Goal: Transaction & Acquisition: Purchase product/service

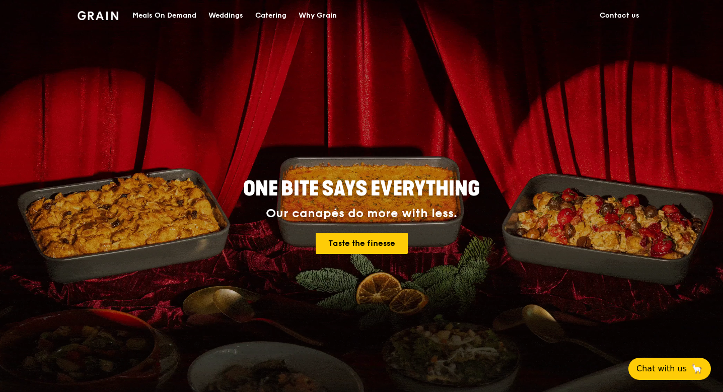
click at [152, 15] on div "Meals On Demand" at bounding box center [164, 16] width 64 height 30
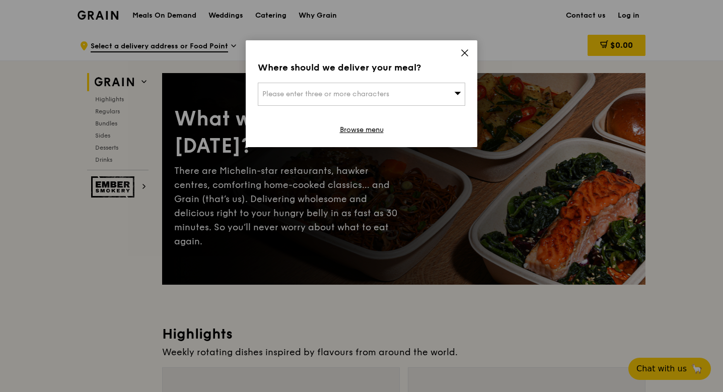
click at [436, 93] on div "Please enter three or more characters" at bounding box center [361, 94] width 207 height 23
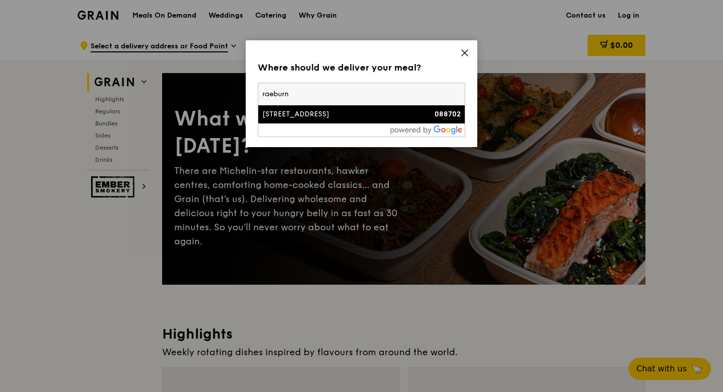
type input "raeburn"
click at [341, 115] on div "[STREET_ADDRESS]" at bounding box center [336, 114] width 149 height 10
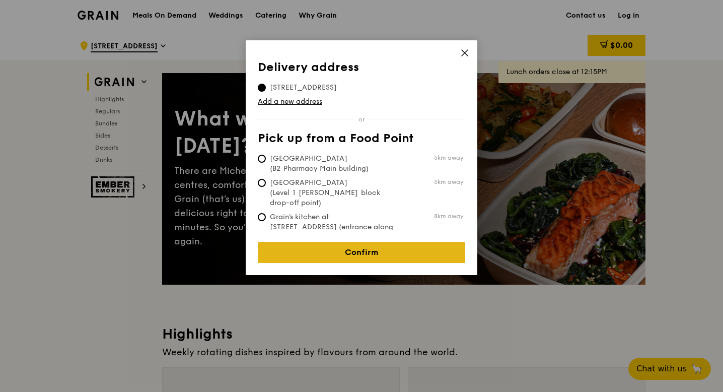
click at [361, 247] on link "Confirm" at bounding box center [361, 252] width 207 height 21
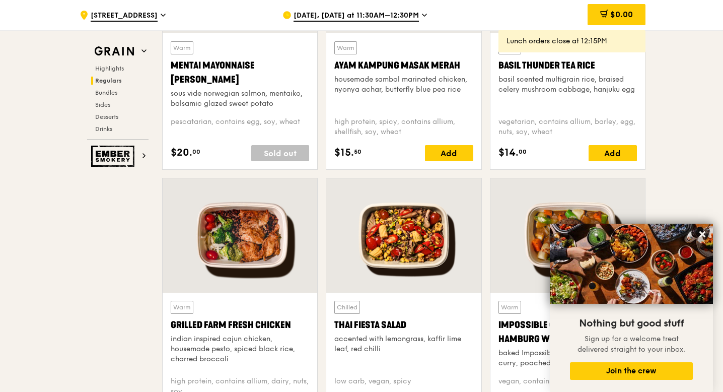
scroll to position [1014, 0]
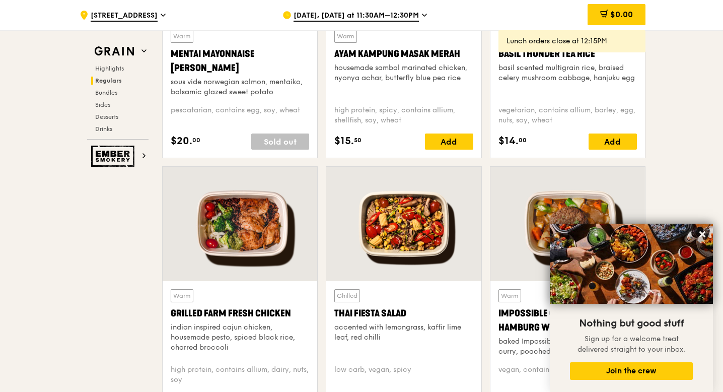
click at [417, 17] on div "[DATE], [DATE] at 11:30AM–12:30PM" at bounding box center [375, 15] width 187 height 30
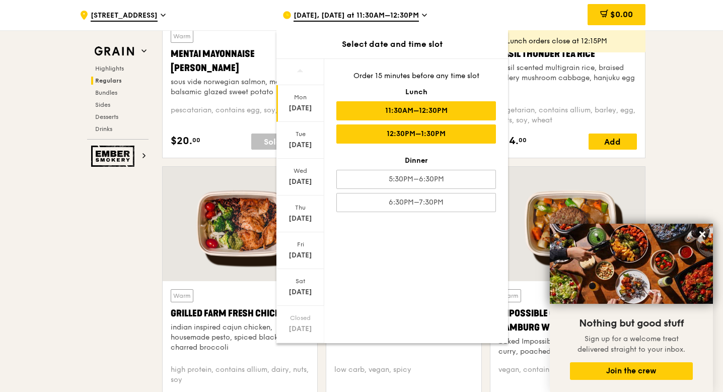
click at [418, 133] on div "12:30PM–1:30PM" at bounding box center [416, 133] width 160 height 19
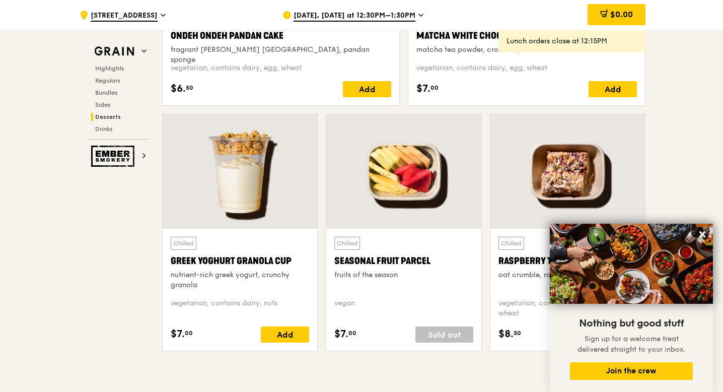
scroll to position [3181, 0]
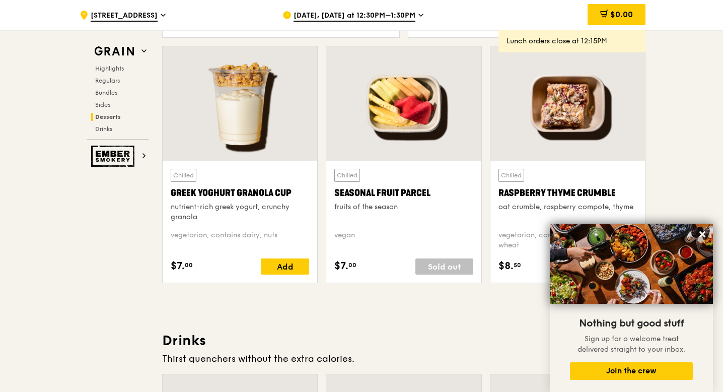
click at [397, 12] on span "[DATE], [DATE] at 12:30PM–1:30PM" at bounding box center [354, 16] width 122 height 11
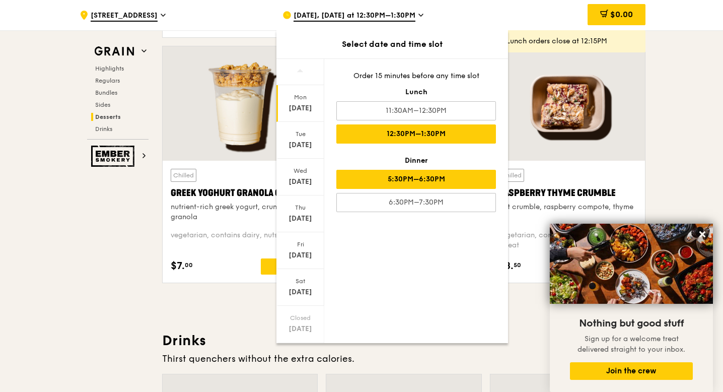
click at [416, 187] on div "5:30PM–6:30PM" at bounding box center [416, 179] width 160 height 19
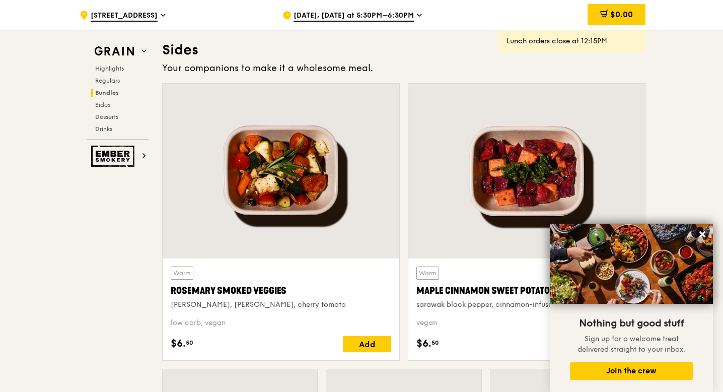
scroll to position [2224, 0]
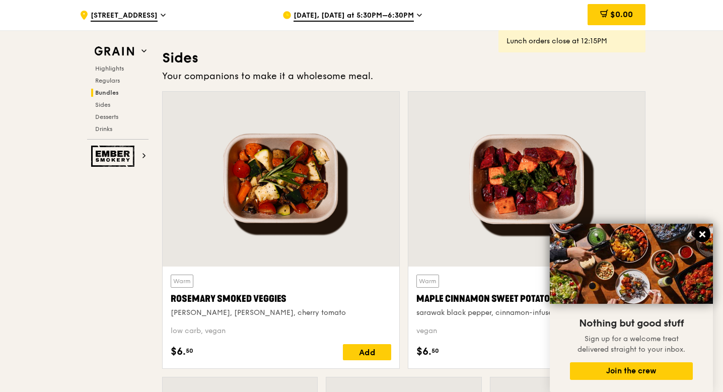
click at [703, 237] on icon at bounding box center [702, 234] width 9 height 9
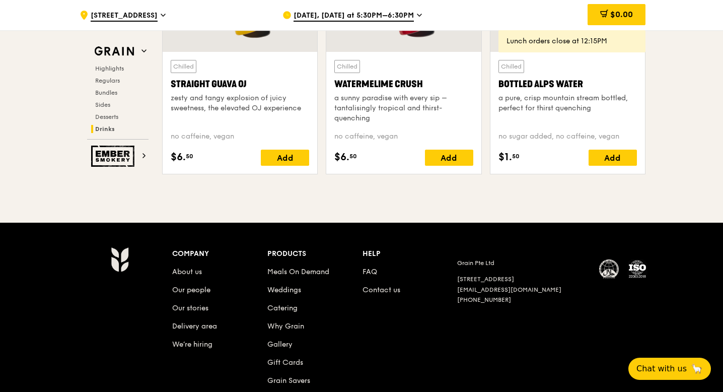
scroll to position [4066, 0]
